Goal: Task Accomplishment & Management: Manage account settings

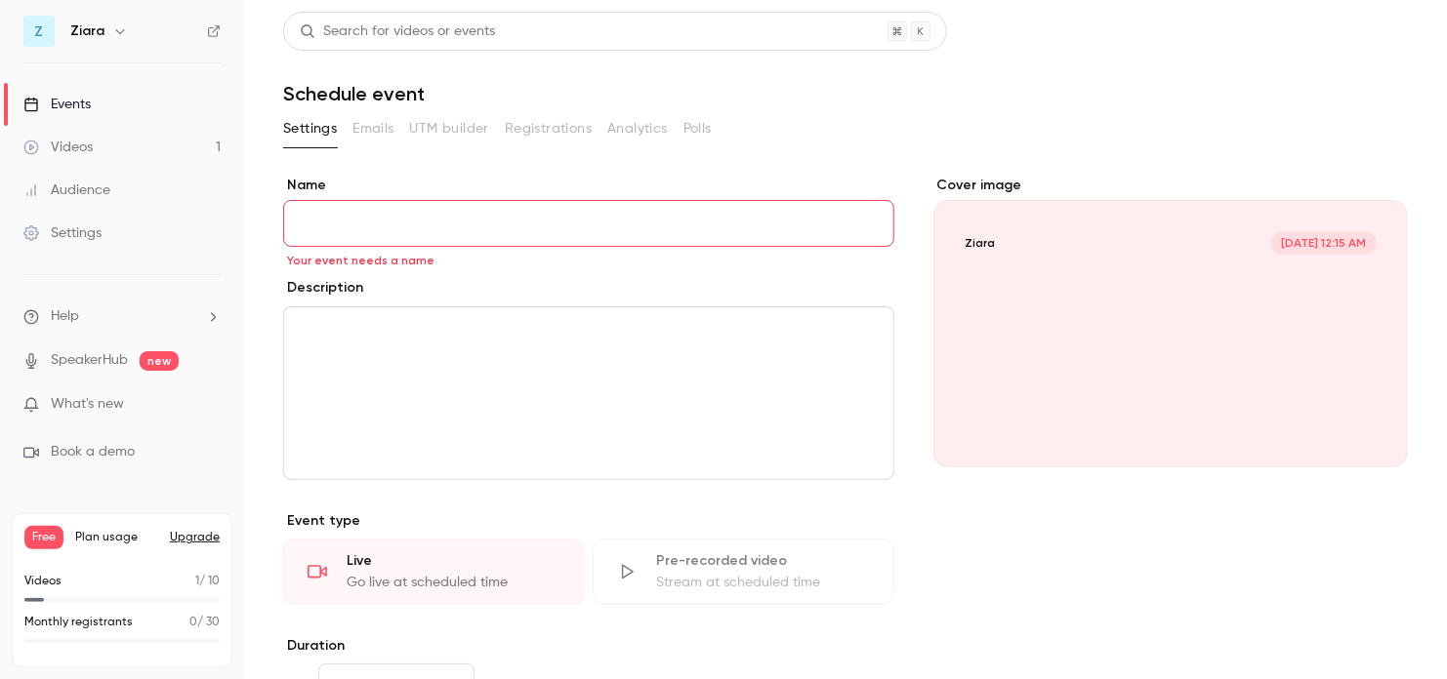
scroll to position [429, 0]
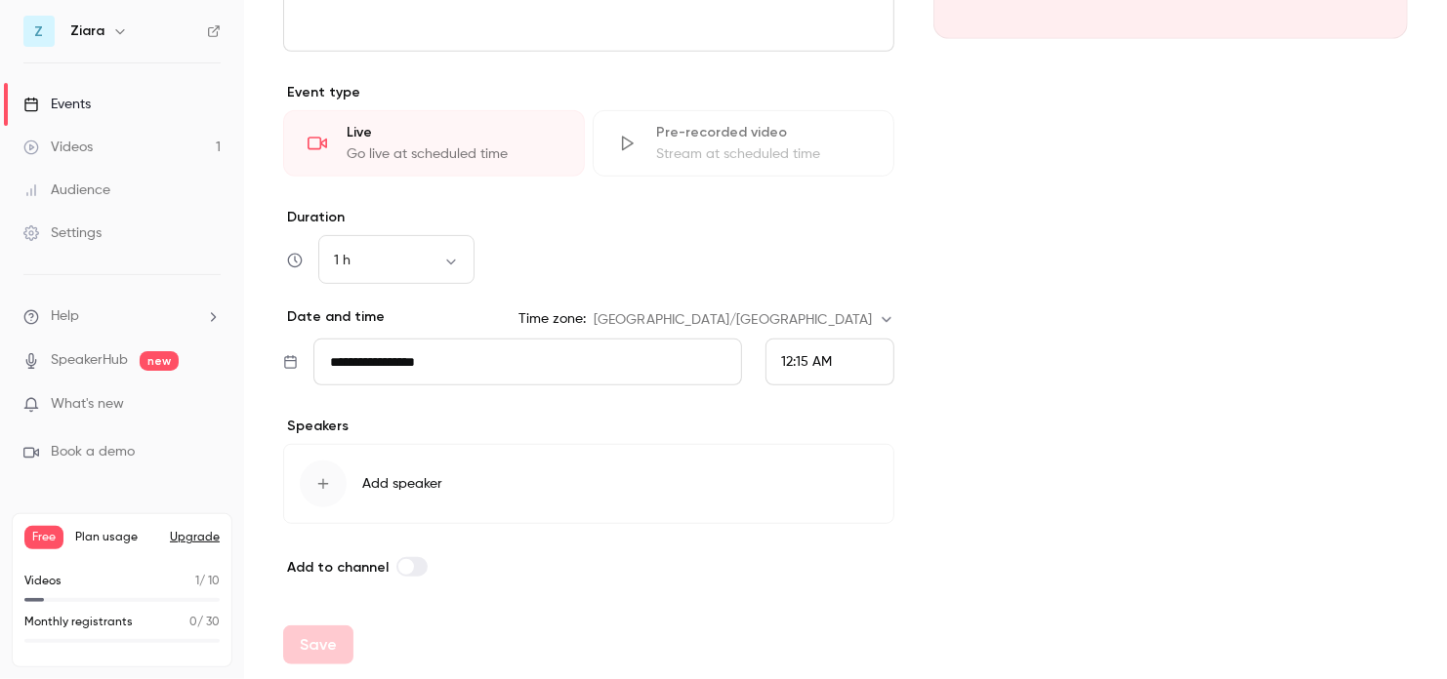
click at [106, 403] on span "What's new" at bounding box center [87, 404] width 73 height 20
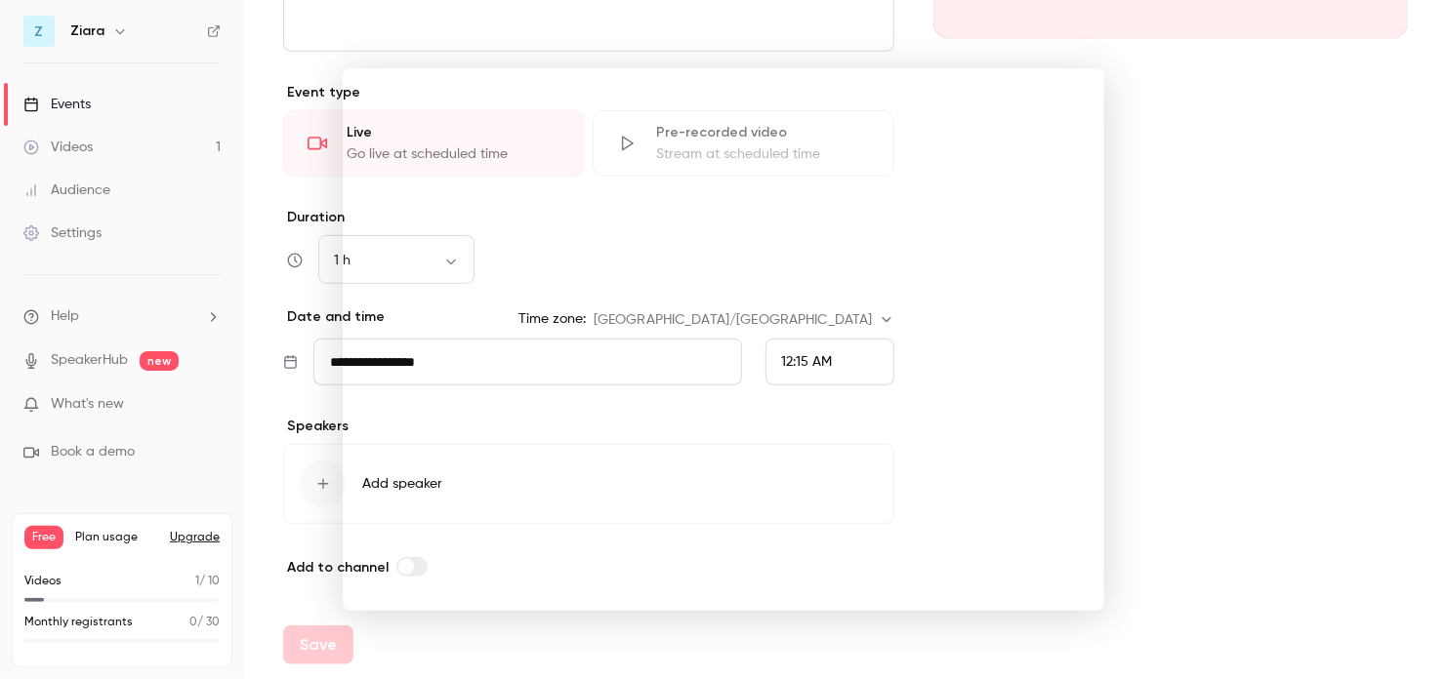
click at [92, 150] on div at bounding box center [723, 339] width 1447 height 679
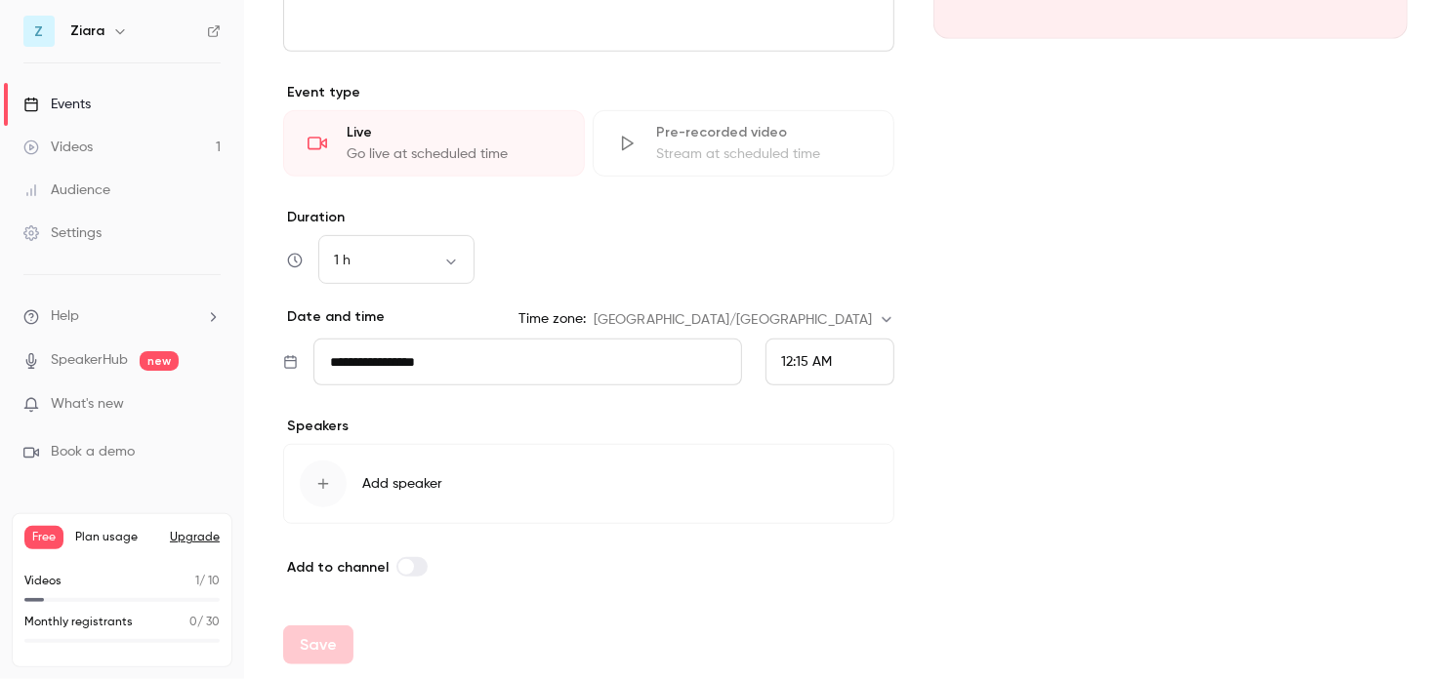
click at [128, 144] on link "Videos 1" at bounding box center [122, 147] width 244 height 43
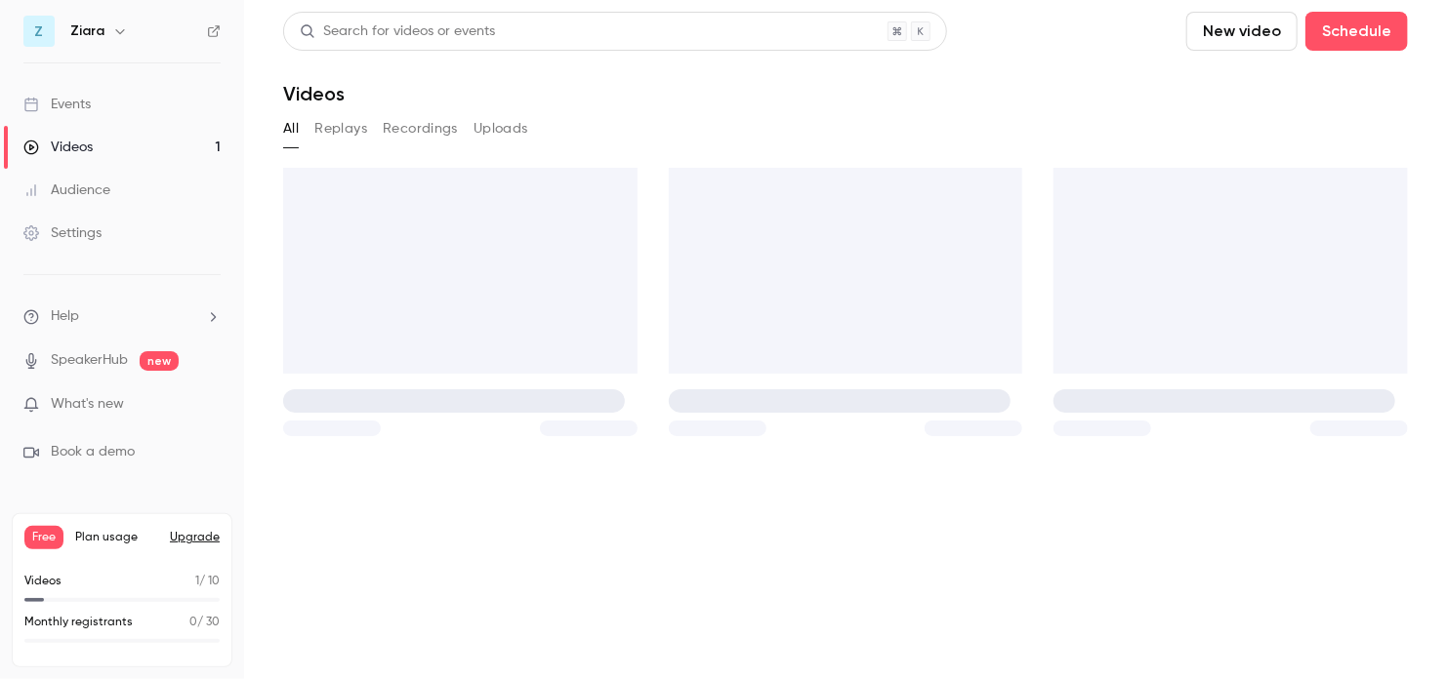
click at [128, 144] on link "Videos 1" at bounding box center [122, 147] width 244 height 43
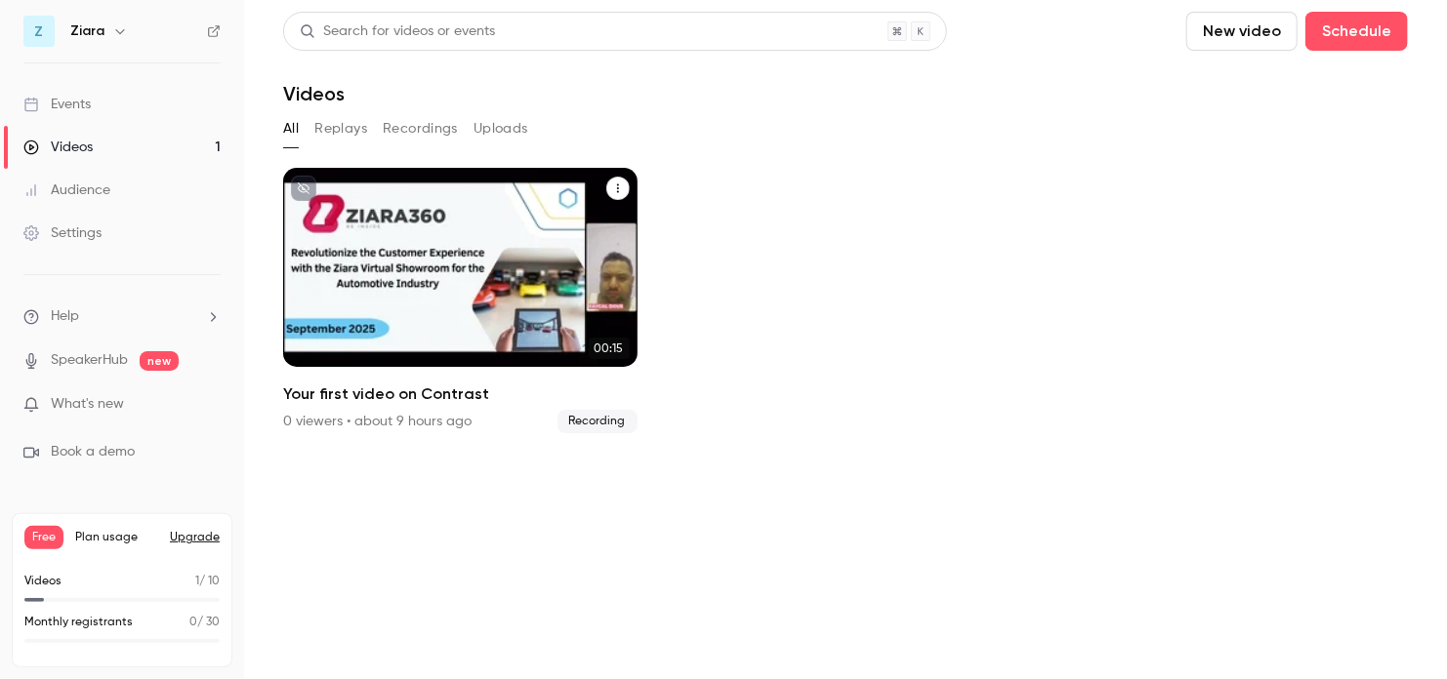
click at [616, 187] on icon "Your first video on Contrast" at bounding box center [618, 189] width 12 height 12
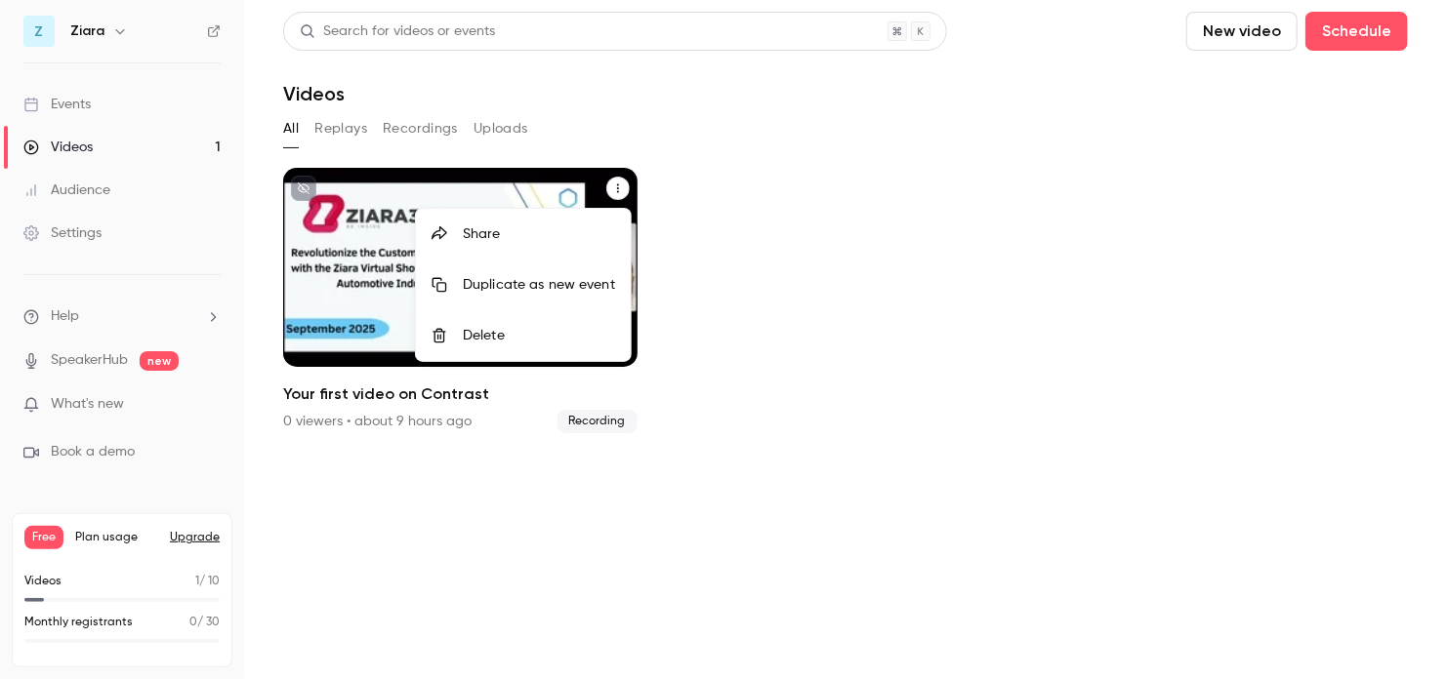
click at [472, 337] on div "Delete" at bounding box center [539, 336] width 152 height 20
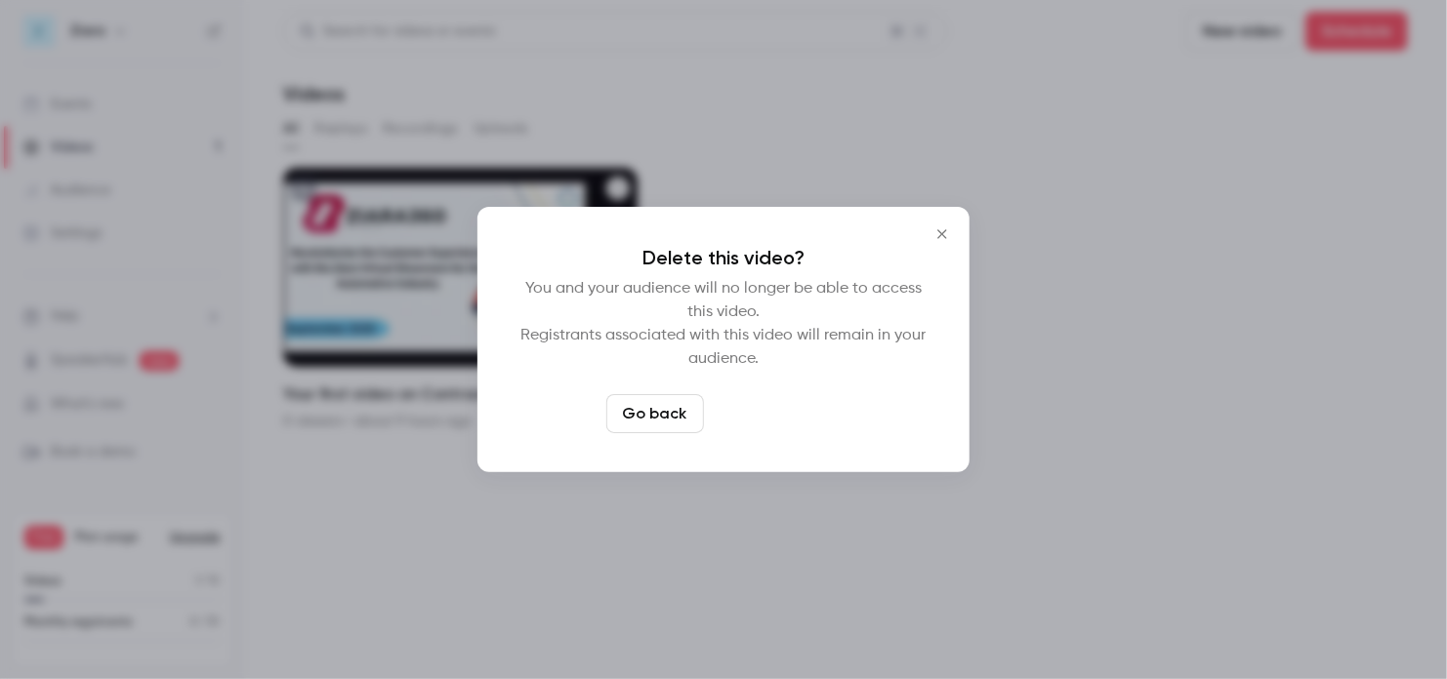
click at [760, 419] on button "Delete video" at bounding box center [777, 413] width 130 height 39
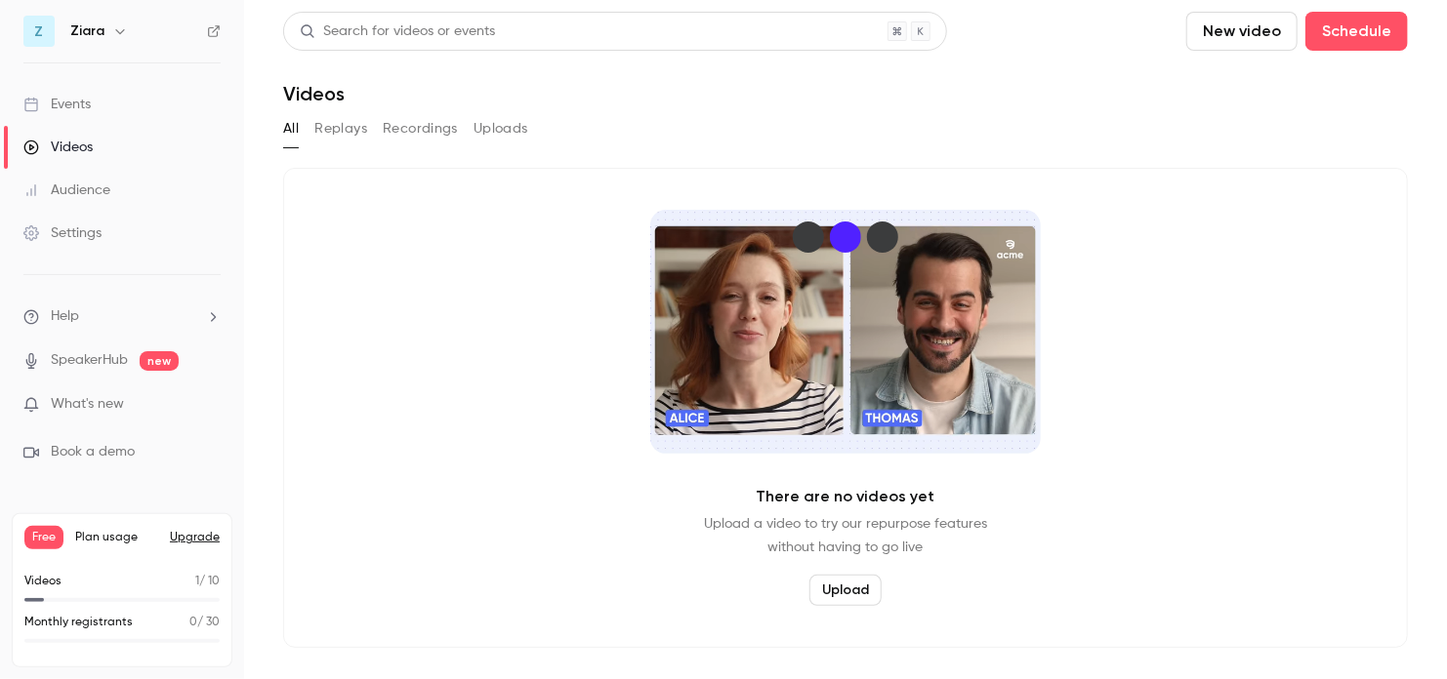
click at [756, 421] on video "Videos" at bounding box center [845, 332] width 390 height 244
